Goal: Task Accomplishment & Management: Manage account settings

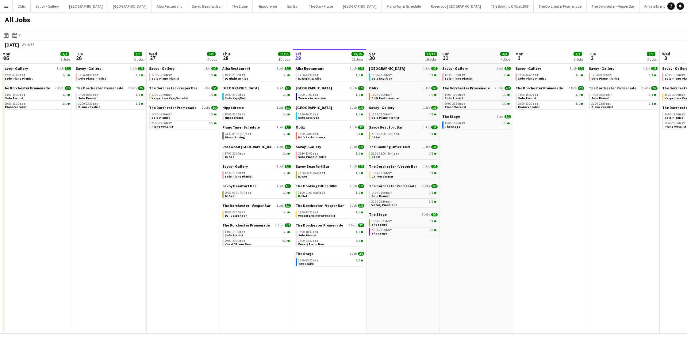
scroll to position [0, 155]
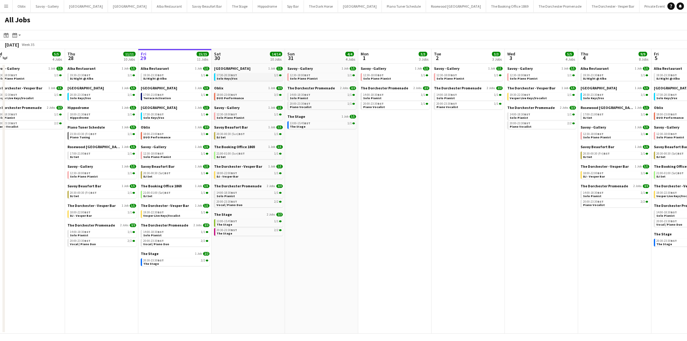
click at [239, 77] on link "17:30-20:30 BST 1/1 Solo Keys/Vox" at bounding box center [248, 76] width 65 height 7
click at [254, 98] on link "18:00-23:00 BST 3/3 DUO Performance" at bounding box center [248, 96] width 65 height 7
click at [251, 115] on div "12:30-18:00 BST 1/1" at bounding box center [248, 114] width 65 height 3
click at [240, 138] on link "20:30-00:30 (Sun) BST 1/1 DJ Set" at bounding box center [248, 135] width 65 height 7
click at [244, 155] on span "BST" at bounding box center [241, 154] width 6 height 4
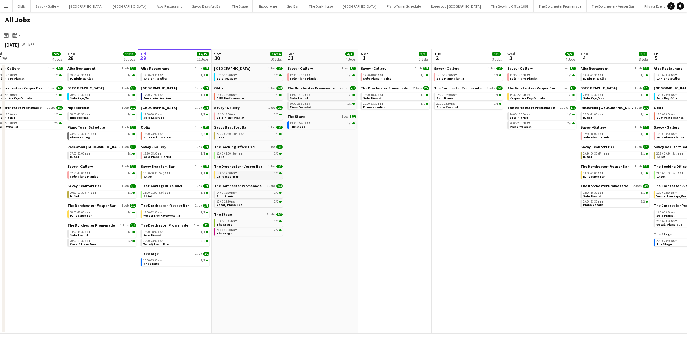
click at [234, 177] on span "DJ - Vesper Bar" at bounding box center [227, 177] width 22 height 4
click at [242, 204] on link "20:00-23:30 BST 2/2 Vocal / Piano Duo" at bounding box center [248, 203] width 65 height 7
click at [246, 233] on link "20:30-23:30 BST 2/2 The Stage" at bounding box center [248, 231] width 65 height 7
click at [224, 96] on span "18:00-23:00 BST" at bounding box center [226, 94] width 21 height 3
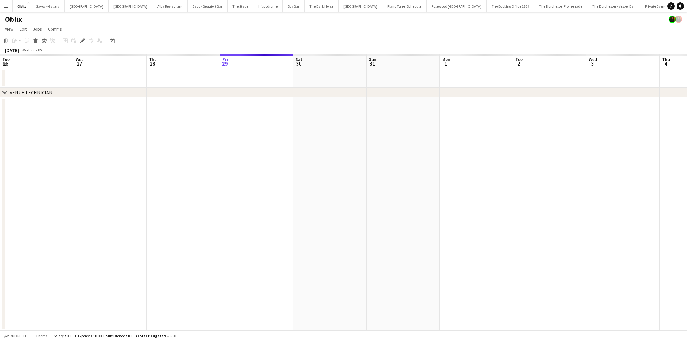
scroll to position [0, 211]
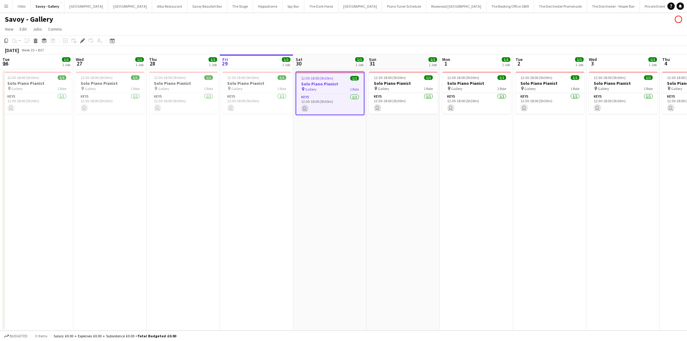
scroll to position [0, 211]
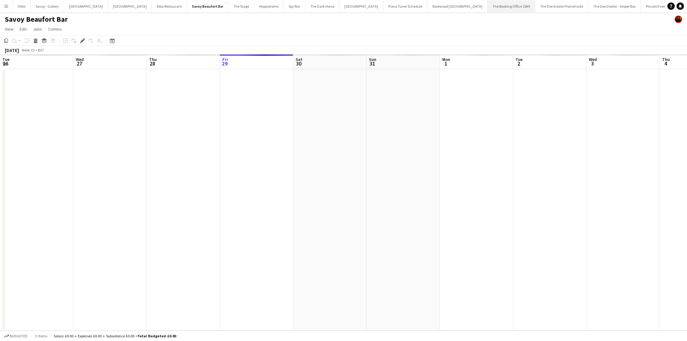
scroll to position [0, 211]
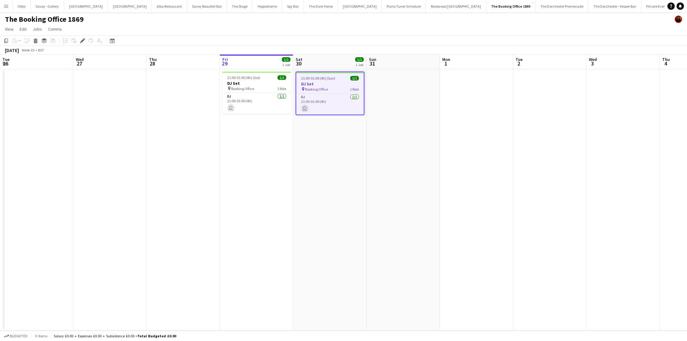
scroll to position [0, 211]
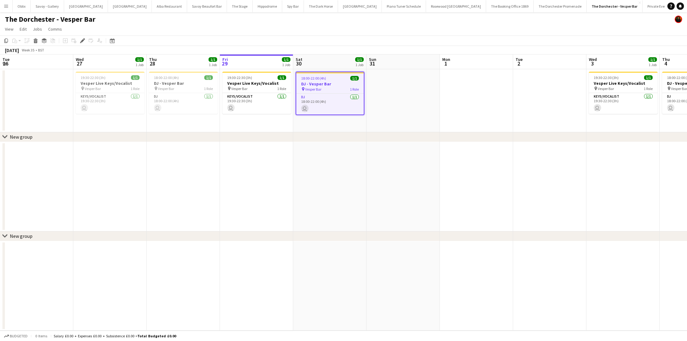
scroll to position [0, 211]
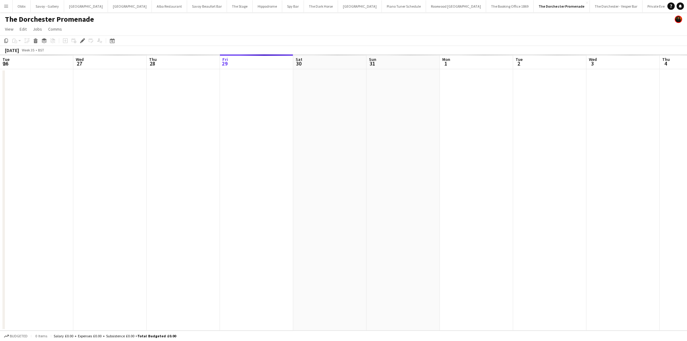
scroll to position [0, 211]
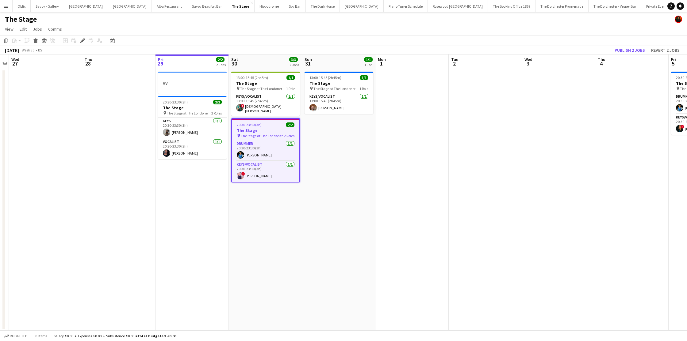
click at [8, 8] on app-icon "Menu" at bounding box center [6, 6] width 5 height 5
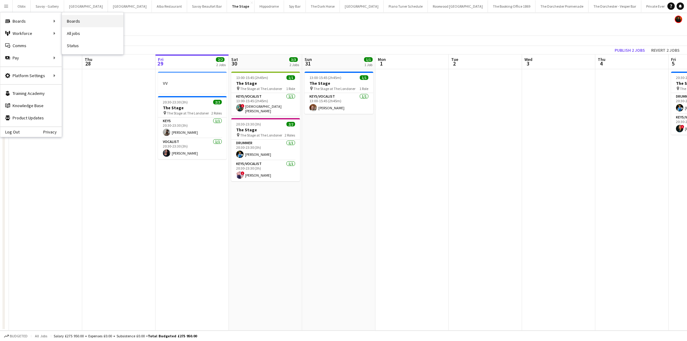
click at [79, 19] on link "Boards" at bounding box center [92, 21] width 61 height 12
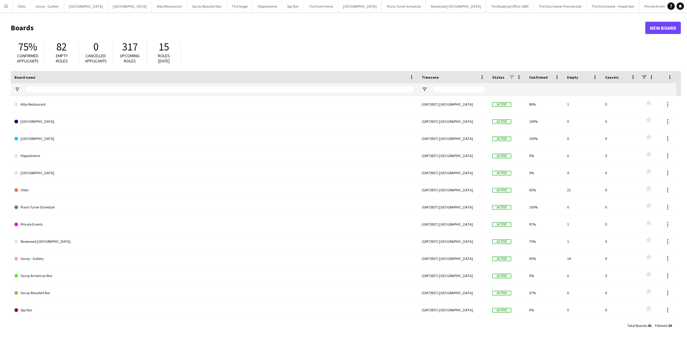
click at [3, 9] on button "Menu" at bounding box center [6, 6] width 12 height 12
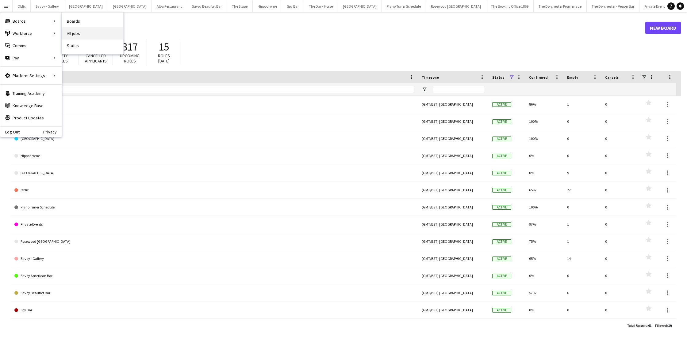
click at [78, 31] on link "All jobs" at bounding box center [92, 33] width 61 height 12
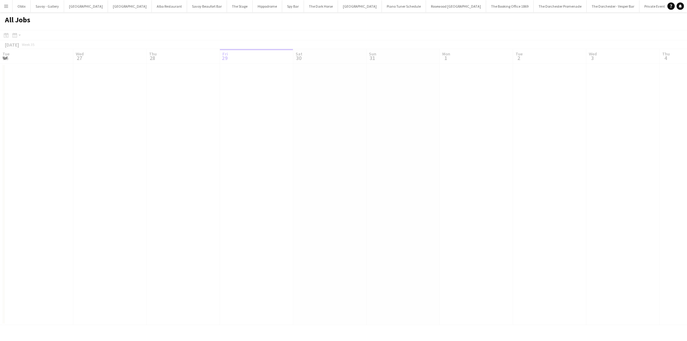
scroll to position [0, 147]
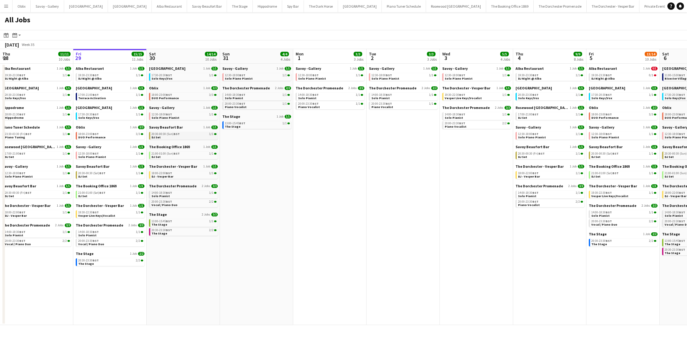
click at [192, 136] on link "20:30-00:30 (Sun) BST 1/1 DJ Set" at bounding box center [183, 135] width 65 height 7
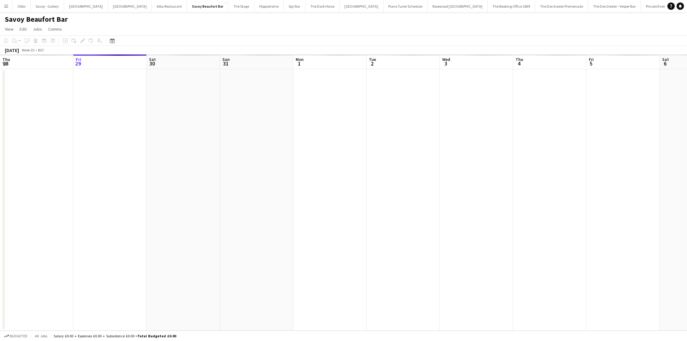
scroll to position [0, 211]
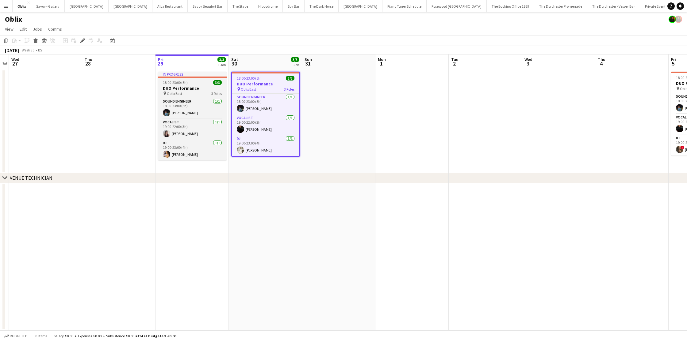
click at [202, 86] on h3 "DUO Performance" at bounding box center [192, 89] width 69 height 6
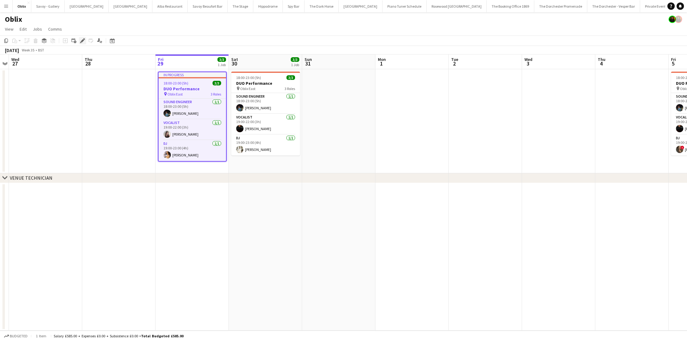
click at [79, 38] on div "Edit" at bounding box center [82, 40] width 7 height 7
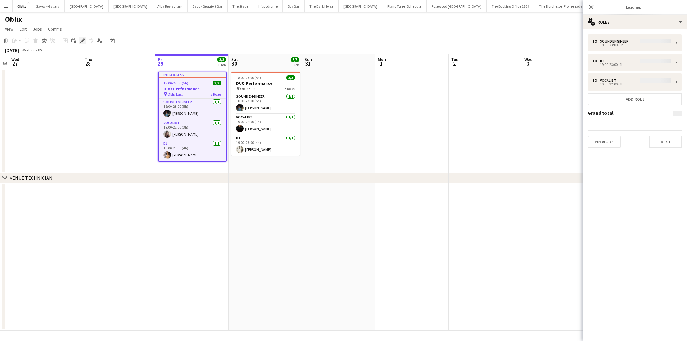
type input "**********"
click at [676, 145] on button "Next" at bounding box center [665, 142] width 33 height 12
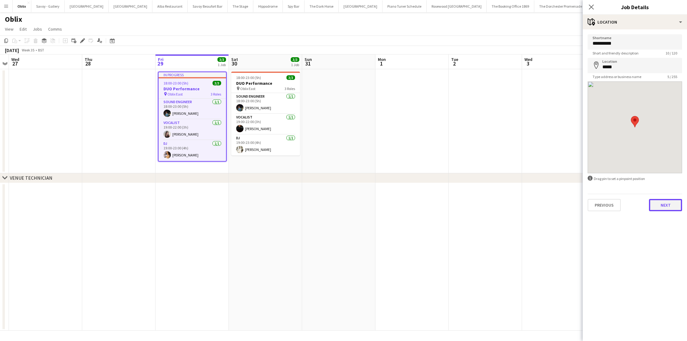
click at [663, 201] on button "Next" at bounding box center [665, 205] width 33 height 12
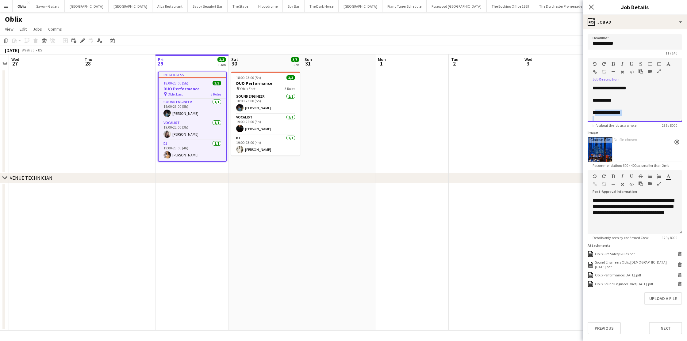
scroll to position [121, 0]
drag, startPoint x: 608, startPoint y: 115, endPoint x: 633, endPoint y: 117, distance: 25.2
click at [633, 117] on div "**********" at bounding box center [634, 46] width 85 height 141
